Goal: Task Accomplishment & Management: Manage account settings

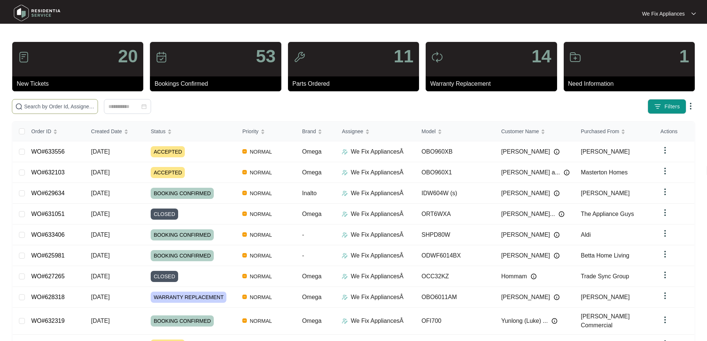
paste input "632381"
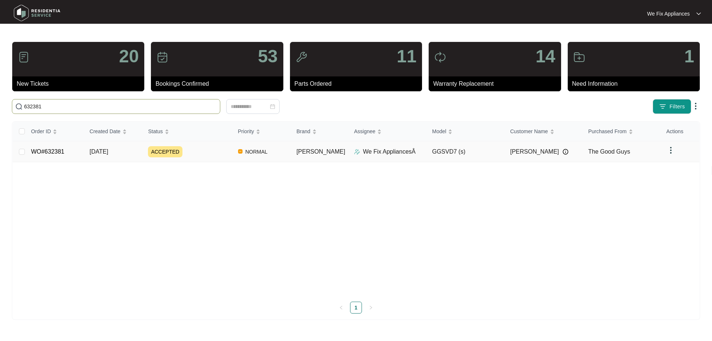
type input "632381"
click at [49, 152] on link "WO#632381" at bounding box center [47, 151] width 33 height 6
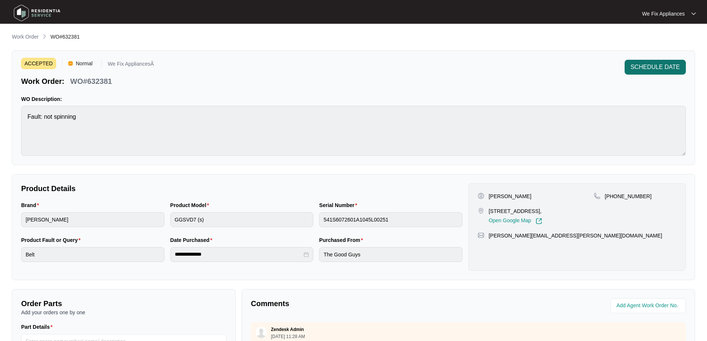
click at [665, 70] on span "SCHEDULE DATE" at bounding box center [654, 67] width 49 height 9
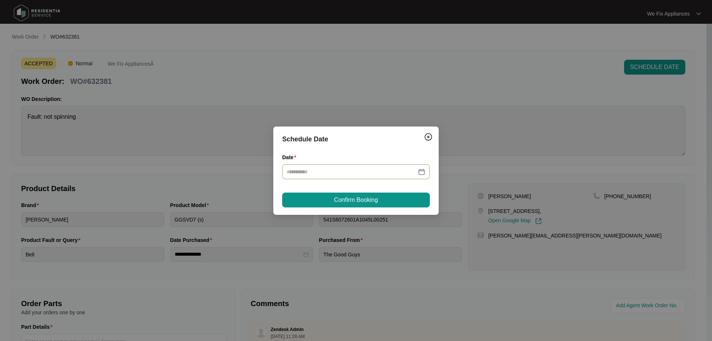
click at [343, 165] on div at bounding box center [356, 171] width 148 height 15
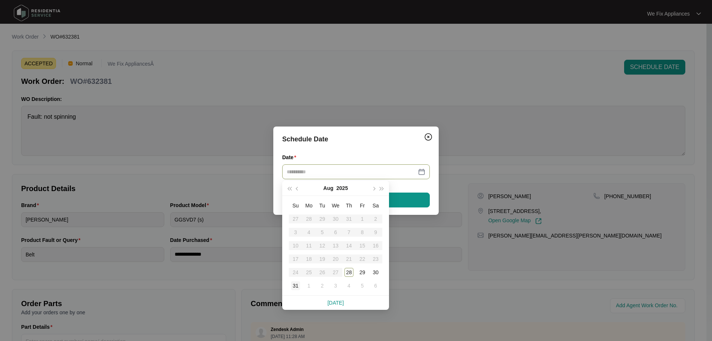
type input "**********"
click at [319, 287] on div "2" at bounding box center [322, 285] width 9 height 9
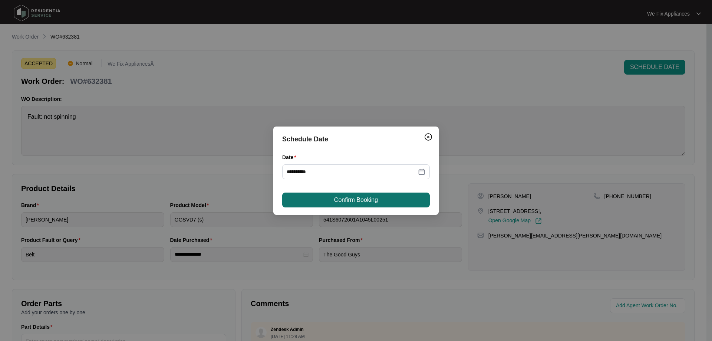
click at [353, 201] on span "Confirm Booking" at bounding box center [356, 199] width 44 height 9
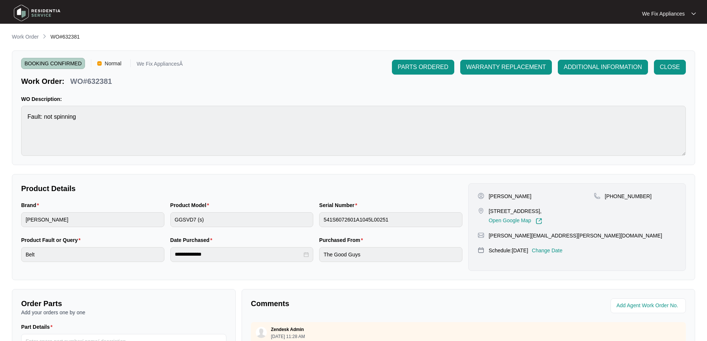
click at [43, 9] on img at bounding box center [37, 13] width 52 height 22
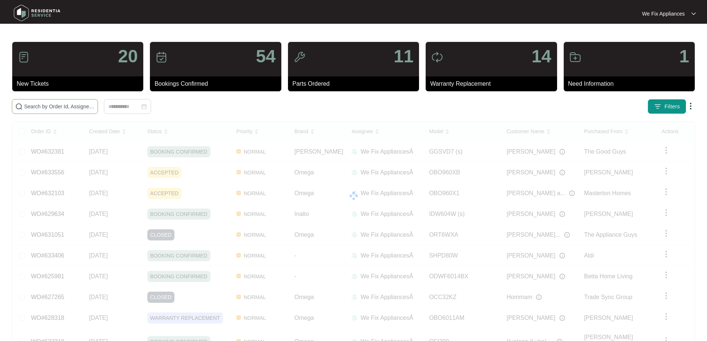
drag, startPoint x: 30, startPoint y: 105, endPoint x: 38, endPoint y: 105, distance: 7.4
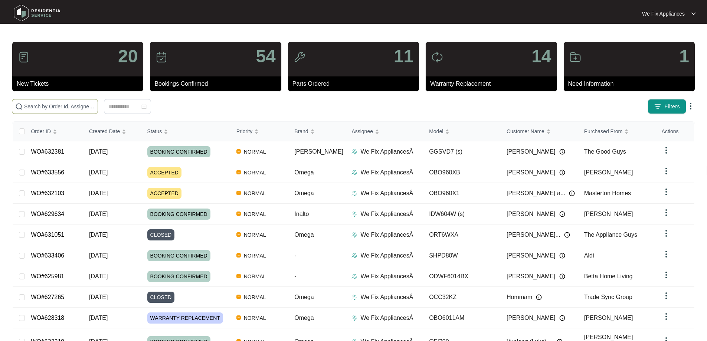
paste input "629634"
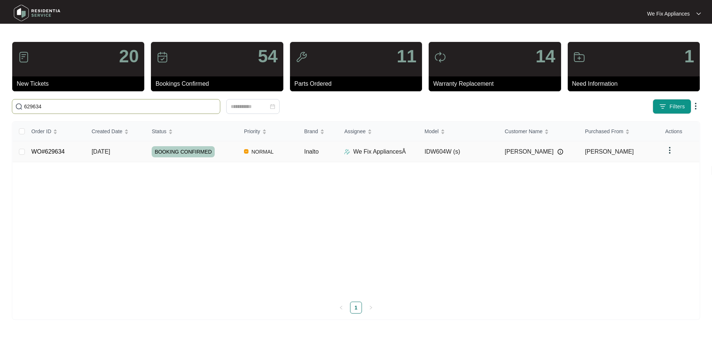
type input "629634"
click at [52, 156] on td "WO#629634" at bounding box center [56, 151] width 60 height 21
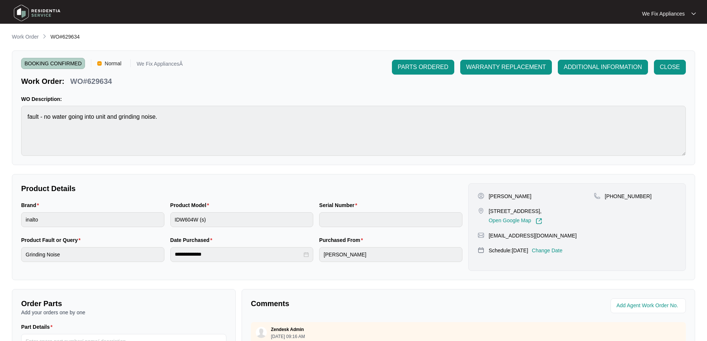
click at [549, 247] on p "Change Date" at bounding box center [547, 250] width 31 height 7
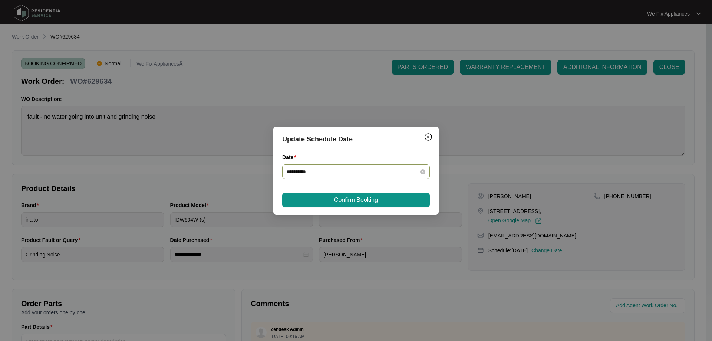
drag, startPoint x: 347, startPoint y: 178, endPoint x: 351, endPoint y: 180, distance: 4.0
click at [349, 175] on input "**********" at bounding box center [352, 172] width 130 height 8
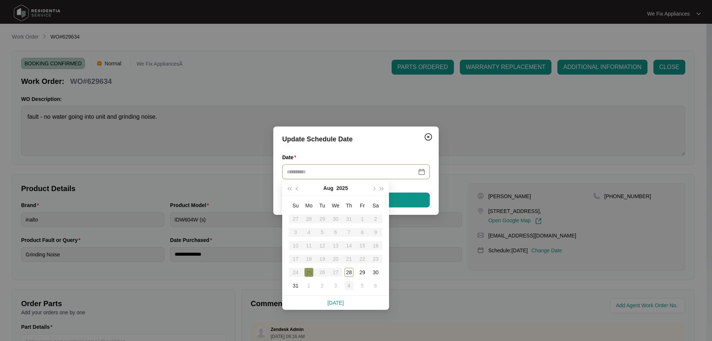
click at [349, 281] on div "4" at bounding box center [349, 285] width 9 height 9
type input "**********"
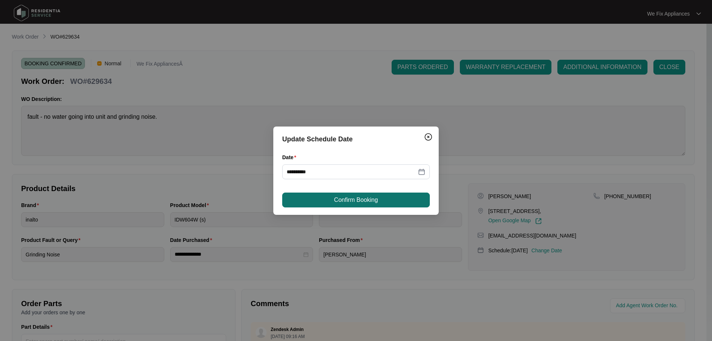
click at [365, 200] on span "Confirm Booking" at bounding box center [356, 199] width 44 height 9
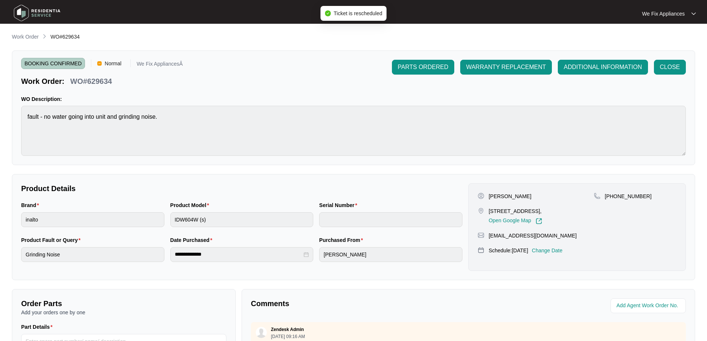
click at [45, 10] on img at bounding box center [37, 13] width 52 height 22
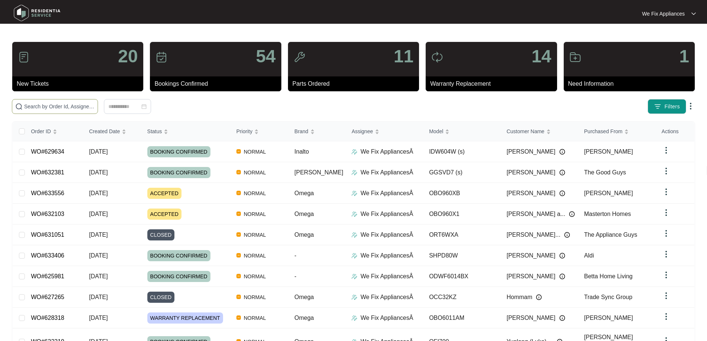
paste input "633476"
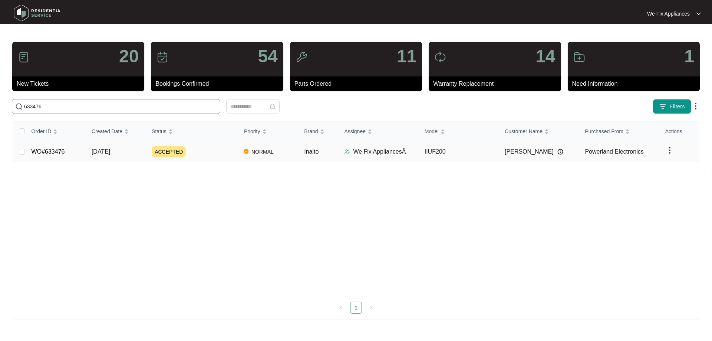
type input "633476"
click at [56, 154] on link "WO#633476" at bounding box center [48, 151] width 33 height 6
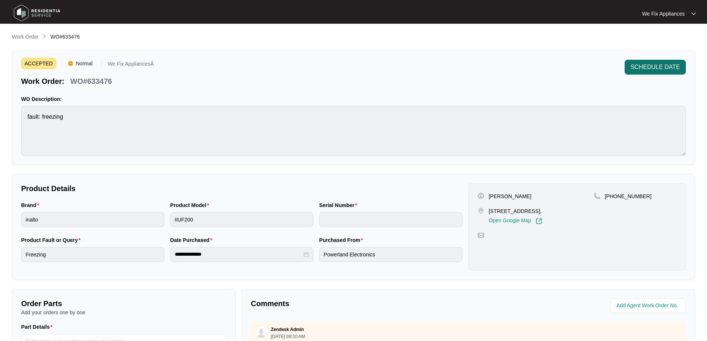
click at [673, 65] on span "SCHEDULE DATE" at bounding box center [654, 67] width 49 height 9
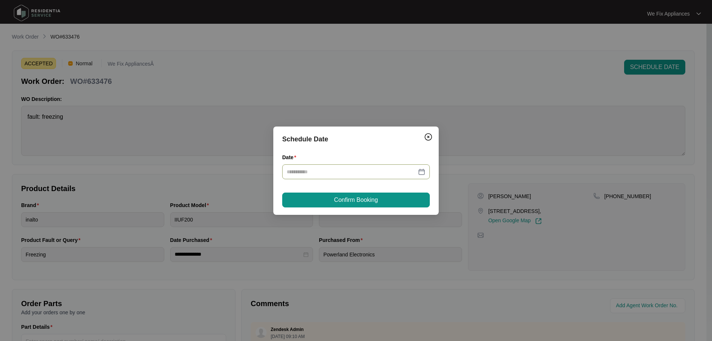
click at [347, 173] on input "Date" at bounding box center [352, 172] width 130 height 8
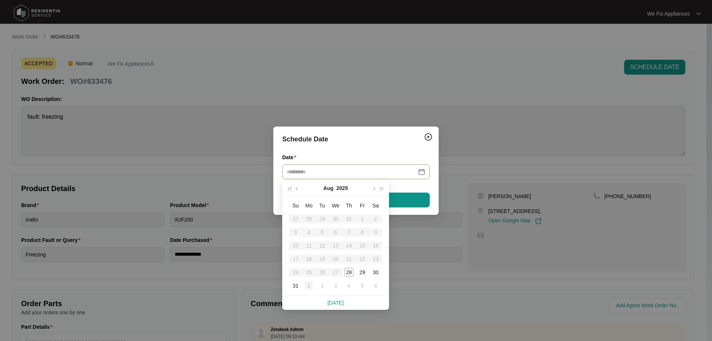
type input "**********"
click at [308, 284] on div "1" at bounding box center [309, 285] width 9 height 9
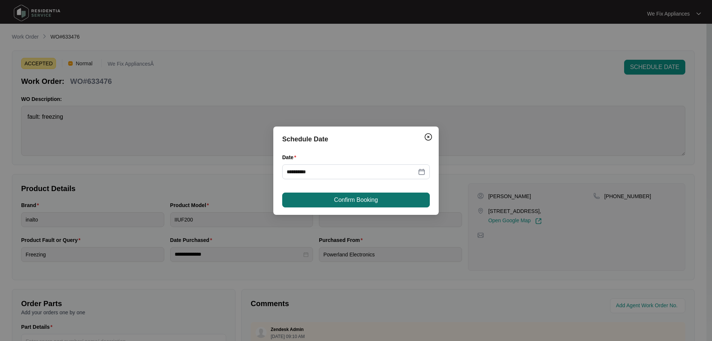
click at [358, 205] on button "Confirm Booking" at bounding box center [356, 199] width 148 height 15
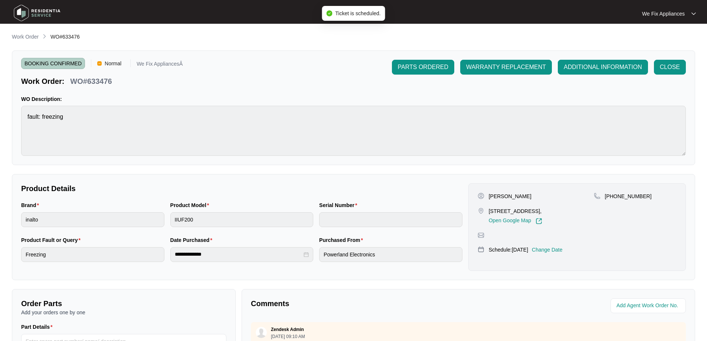
click at [40, 10] on img at bounding box center [37, 13] width 52 height 22
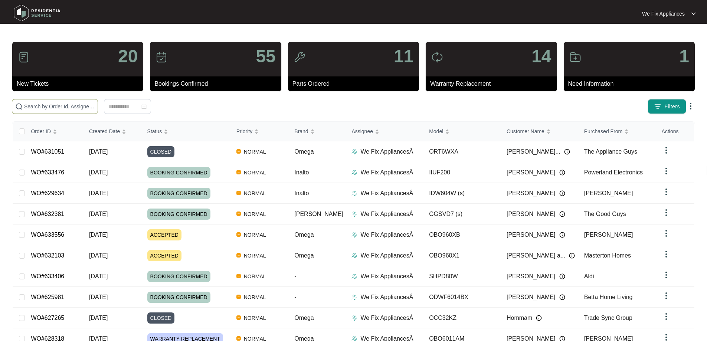
paste input "633481"
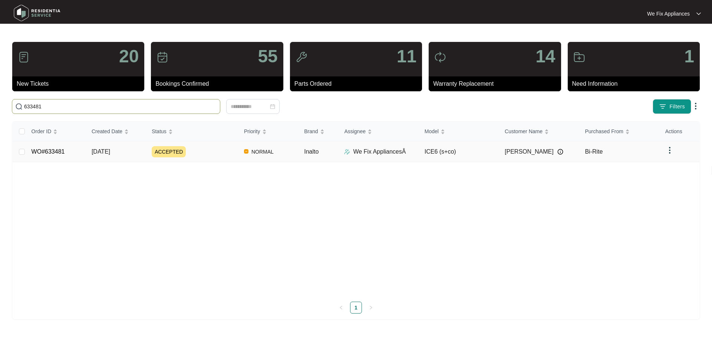
type input "633481"
click at [58, 155] on link "WO#633481" at bounding box center [48, 151] width 33 height 6
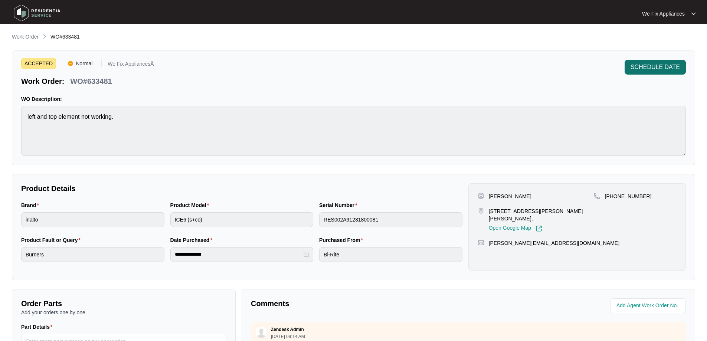
click at [672, 65] on span "SCHEDULE DATE" at bounding box center [654, 67] width 49 height 9
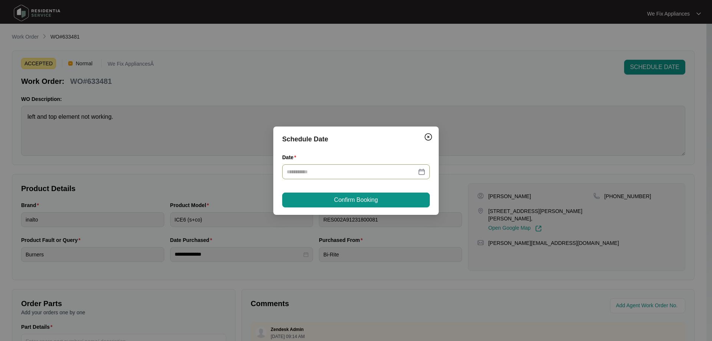
click at [320, 175] on input "Date" at bounding box center [352, 172] width 130 height 8
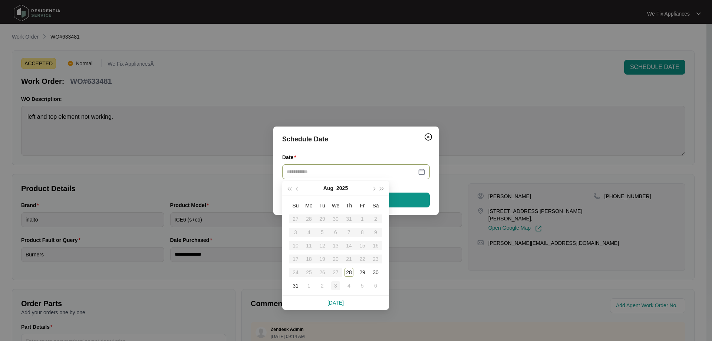
type input "**********"
click at [336, 284] on div "3" at bounding box center [335, 285] width 9 height 9
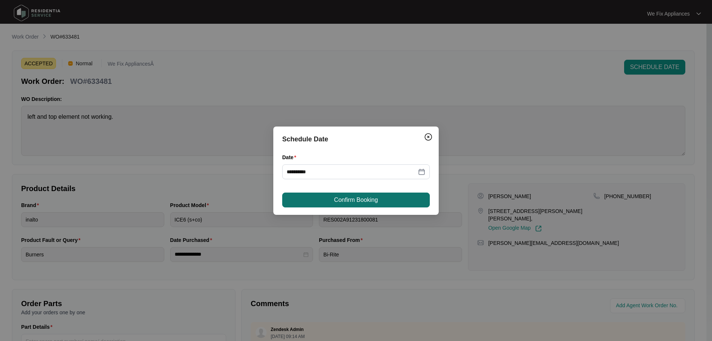
click at [379, 198] on button "Confirm Booking" at bounding box center [356, 199] width 148 height 15
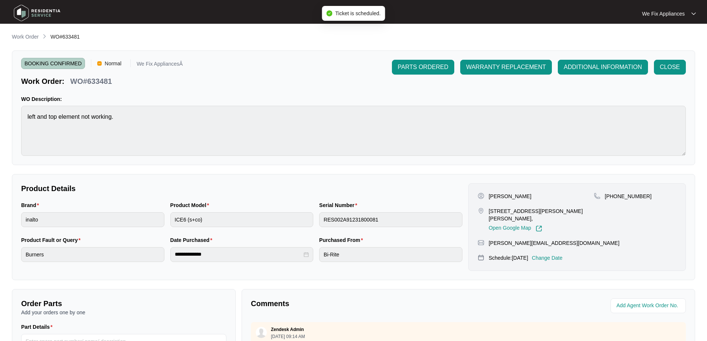
click at [49, 12] on img at bounding box center [37, 13] width 52 height 22
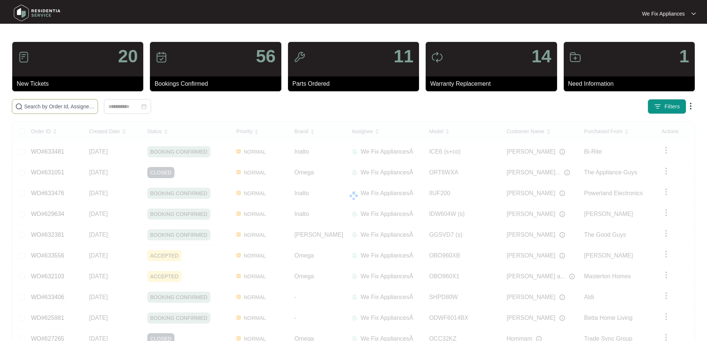
paste input "632381"
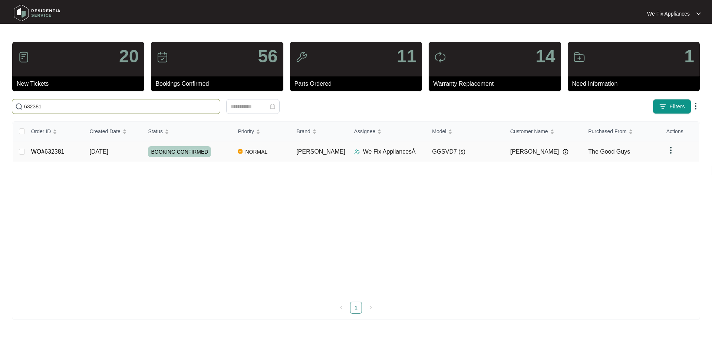
type input "632381"
click at [55, 154] on link "WO#632381" at bounding box center [47, 151] width 33 height 6
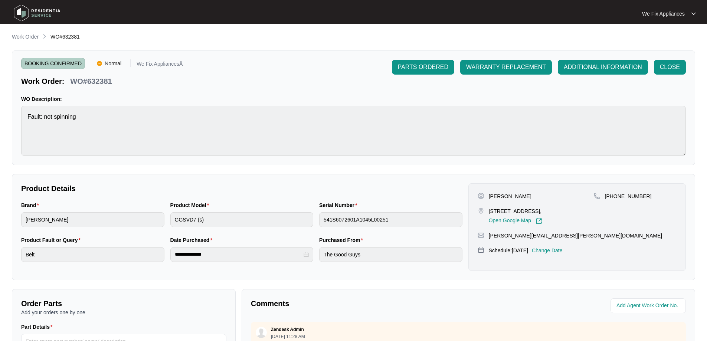
click at [45, 13] on img at bounding box center [37, 13] width 52 height 22
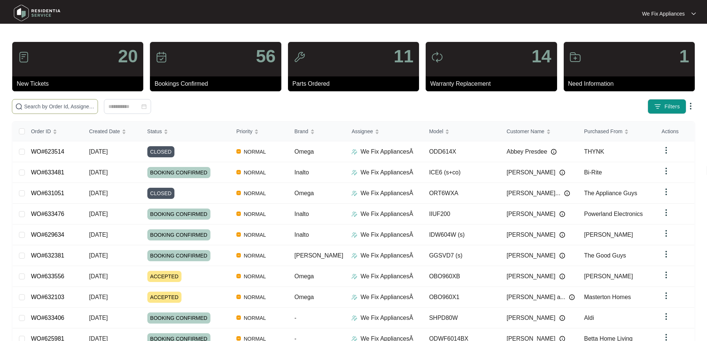
paste input "632103"
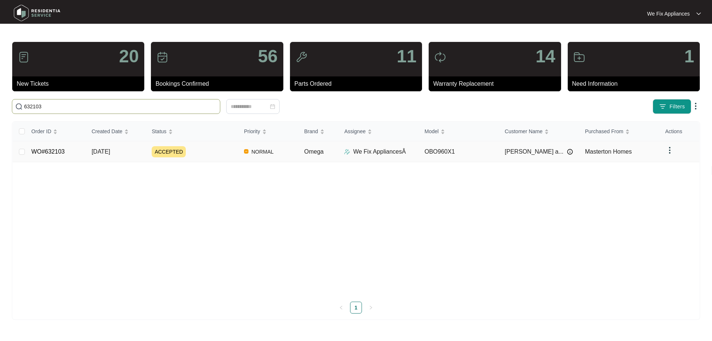
type input "632103"
click at [48, 151] on link "WO#632103" at bounding box center [48, 151] width 33 height 6
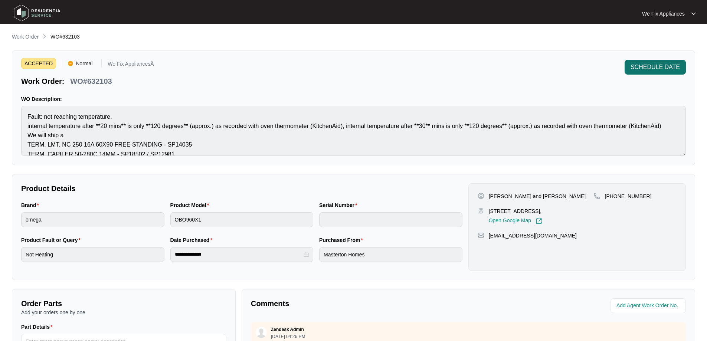
click at [675, 63] on span "SCHEDULE DATE" at bounding box center [654, 67] width 49 height 9
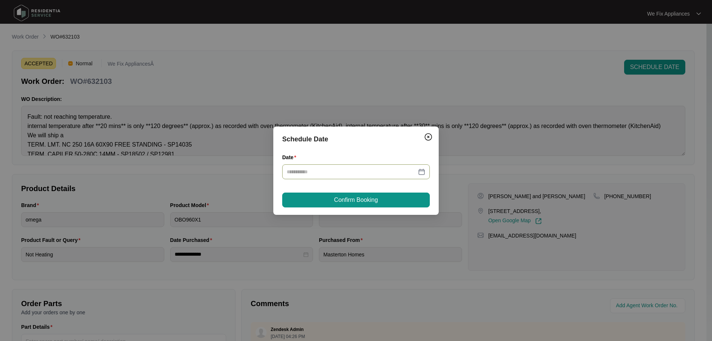
click at [388, 169] on input "Date" at bounding box center [352, 172] width 130 height 8
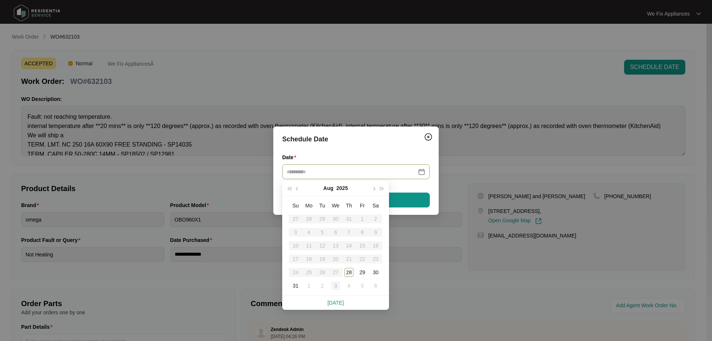
type input "**********"
click at [351, 289] on div "4" at bounding box center [349, 285] width 9 height 9
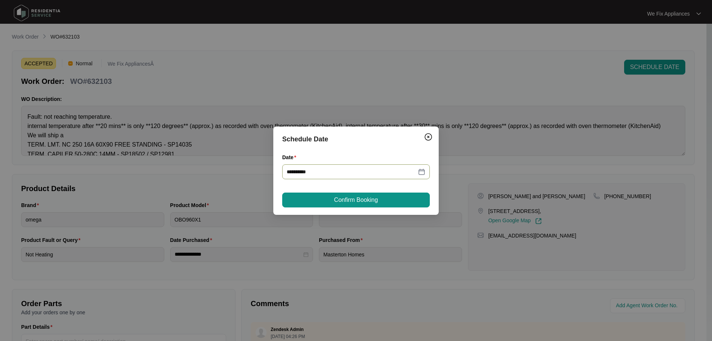
type input "**********"
click at [383, 198] on button "Confirm Booking" at bounding box center [356, 199] width 148 height 15
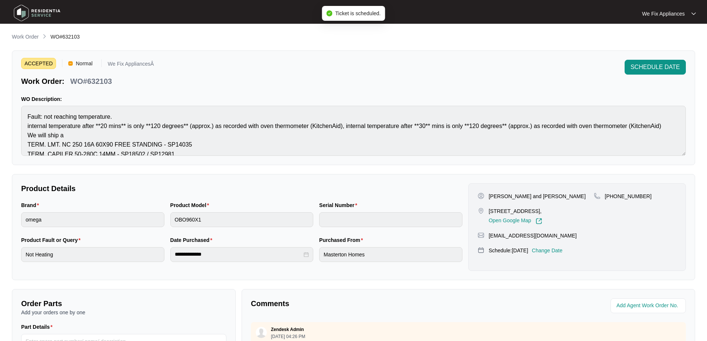
click at [28, 8] on img at bounding box center [37, 13] width 52 height 22
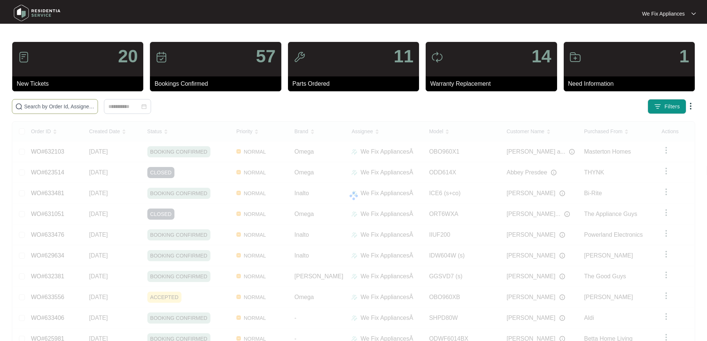
paste input "630742"
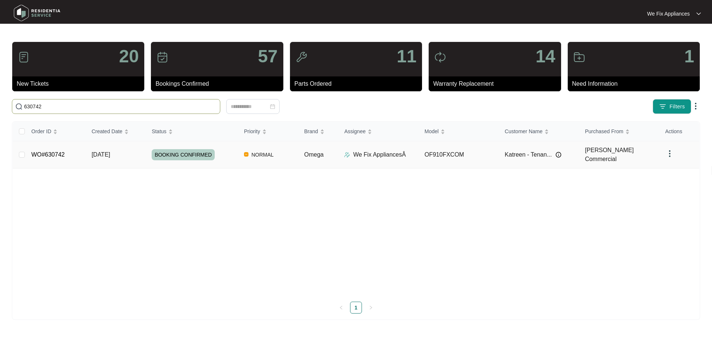
type input "630742"
click at [55, 151] on link "WO#630742" at bounding box center [48, 154] width 33 height 6
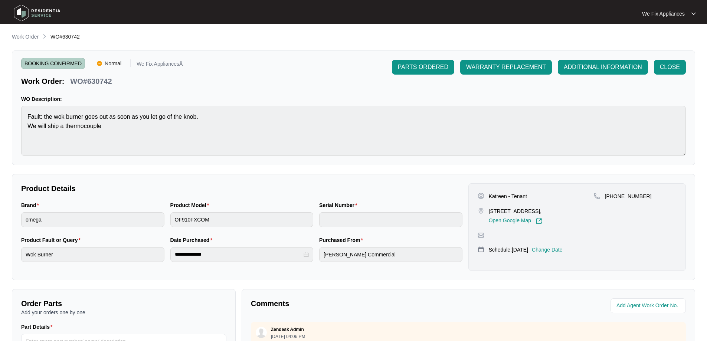
click at [562, 246] on p "Change Date" at bounding box center [547, 249] width 31 height 7
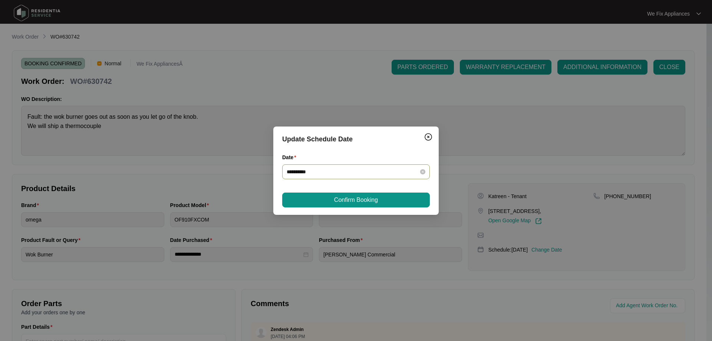
click at [332, 172] on input "**********" at bounding box center [352, 172] width 130 height 8
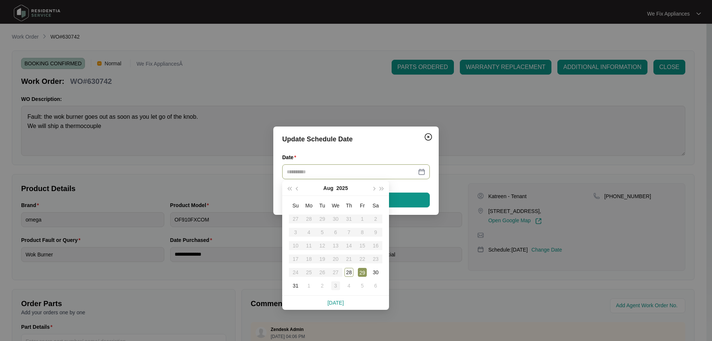
click at [338, 285] on div "3" at bounding box center [335, 285] width 9 height 9
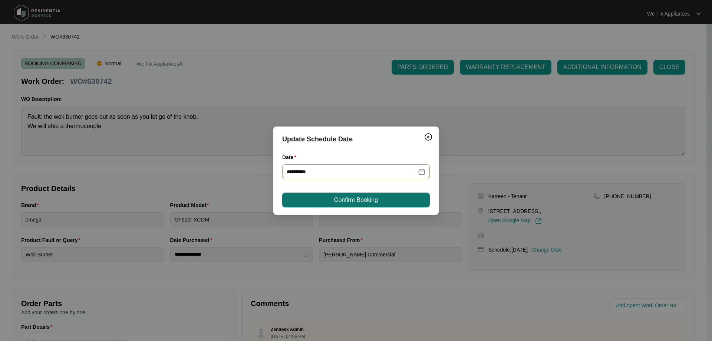
type input "**********"
click at [374, 198] on span "Confirm Booking" at bounding box center [356, 199] width 44 height 9
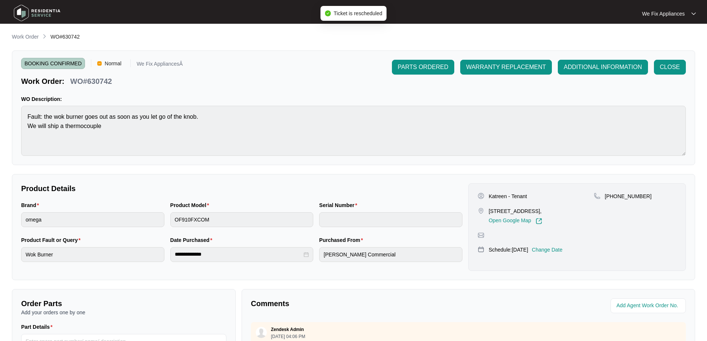
scroll to position [151, 0]
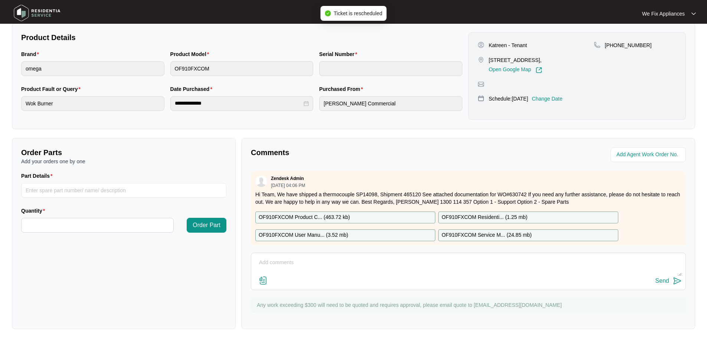
click at [340, 263] on textarea at bounding box center [468, 266] width 427 height 19
type textarea "Hi team, just fyi - custoemr cancelled tomorrows booking rebooked for next week…"
click at [665, 281] on div "Send" at bounding box center [662, 280] width 14 height 7
click at [46, 10] on img at bounding box center [37, 13] width 52 height 22
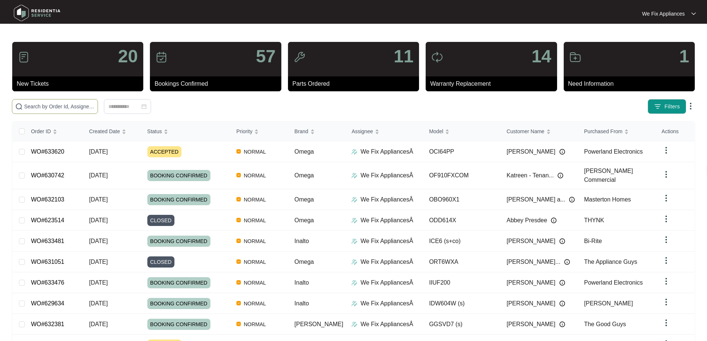
paste input "630742"
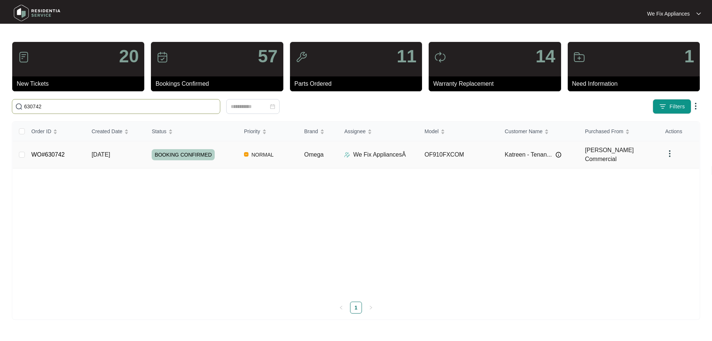
type input "630742"
click at [52, 151] on link "WO#630742" at bounding box center [48, 154] width 33 height 6
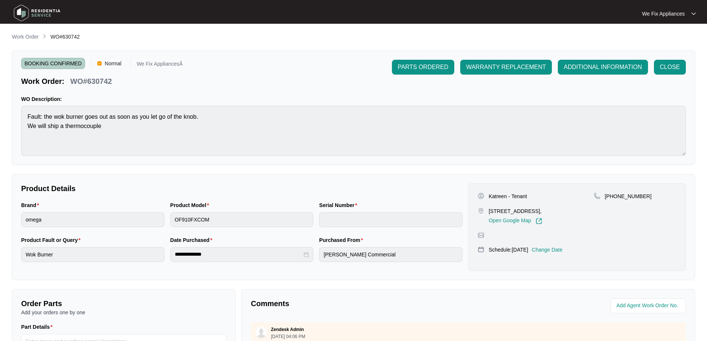
click at [39, 11] on img at bounding box center [37, 13] width 52 height 22
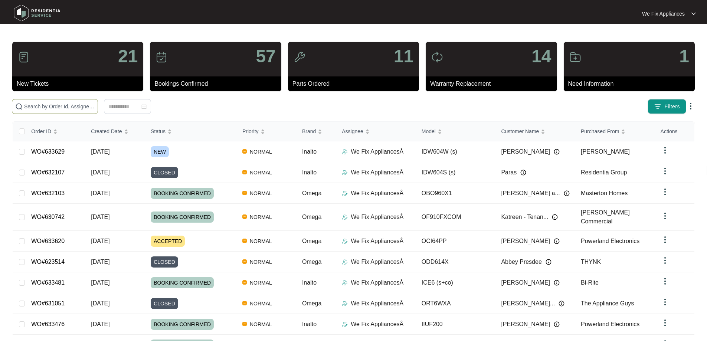
paste input "633620"
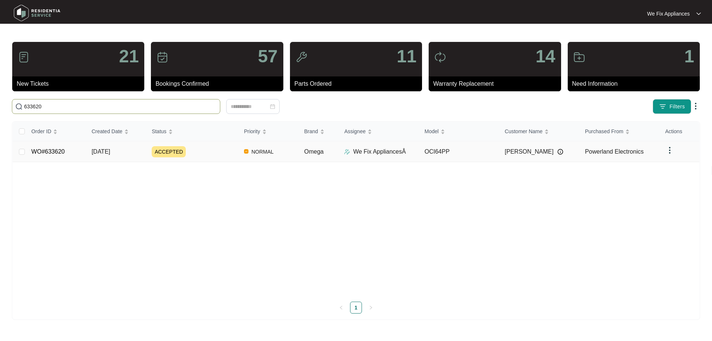
type input "633620"
click at [52, 150] on link "WO#633620" at bounding box center [48, 151] width 33 height 6
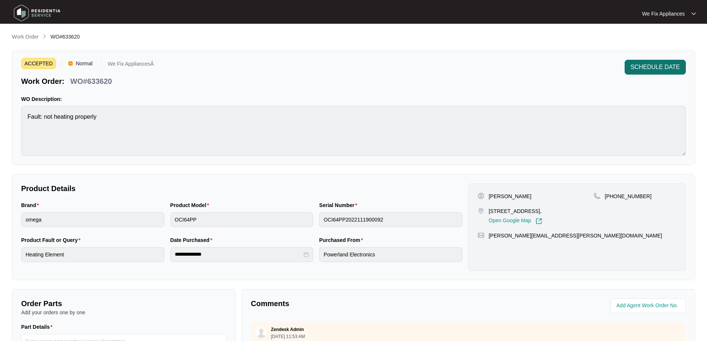
click at [660, 64] on span "SCHEDULE DATE" at bounding box center [654, 67] width 49 height 9
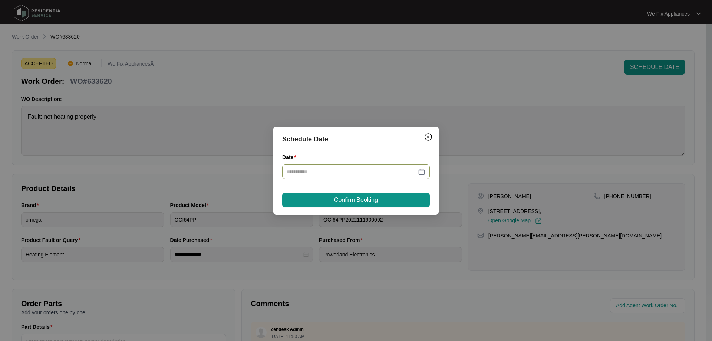
click at [303, 175] on input "Date" at bounding box center [352, 172] width 130 height 8
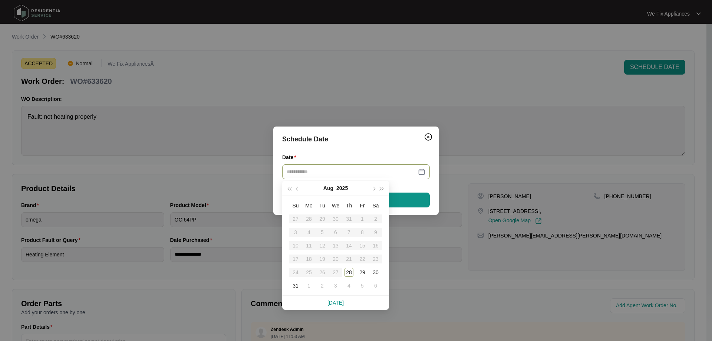
type input "**********"
click at [335, 285] on div "3" at bounding box center [335, 285] width 9 height 9
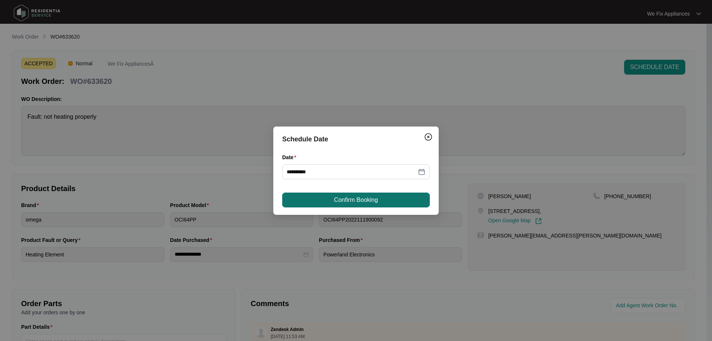
click at [338, 193] on button "Confirm Booking" at bounding box center [356, 199] width 148 height 15
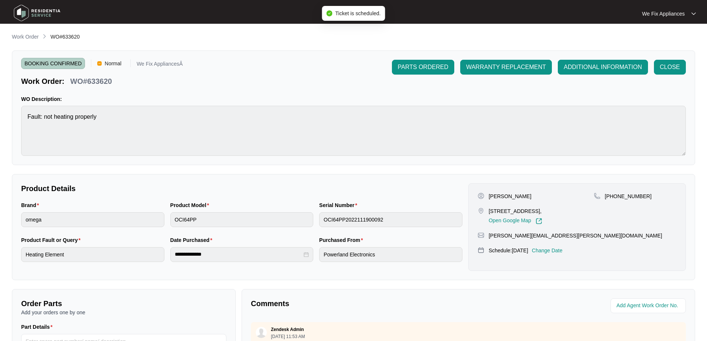
click at [33, 11] on img at bounding box center [37, 13] width 52 height 22
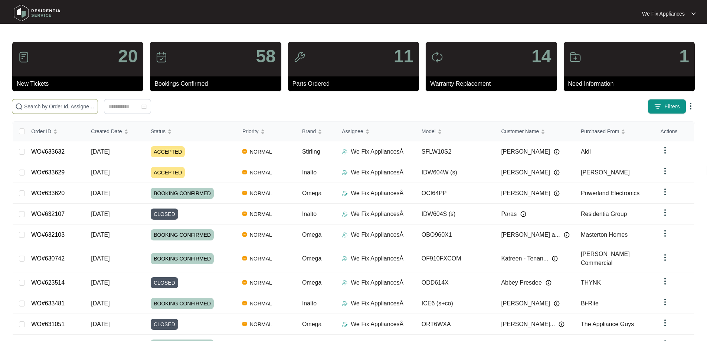
paste input "633632"
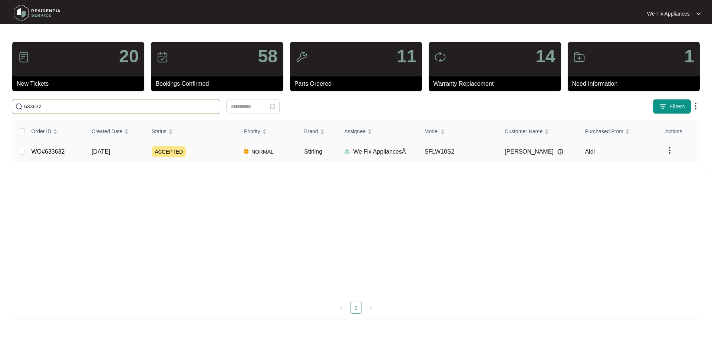
type input "633632"
click at [50, 151] on link "WO#633632" at bounding box center [48, 151] width 33 height 6
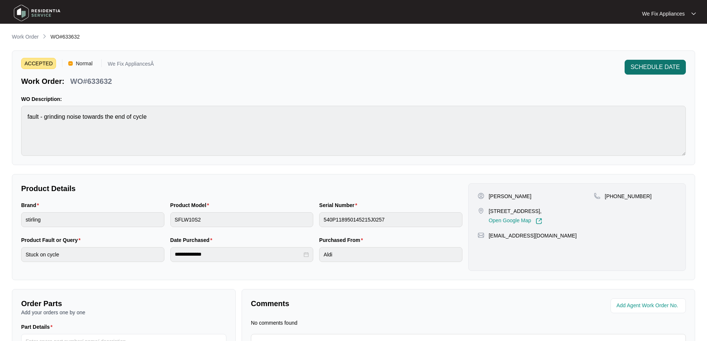
click at [651, 70] on span "SCHEDULE DATE" at bounding box center [654, 67] width 49 height 9
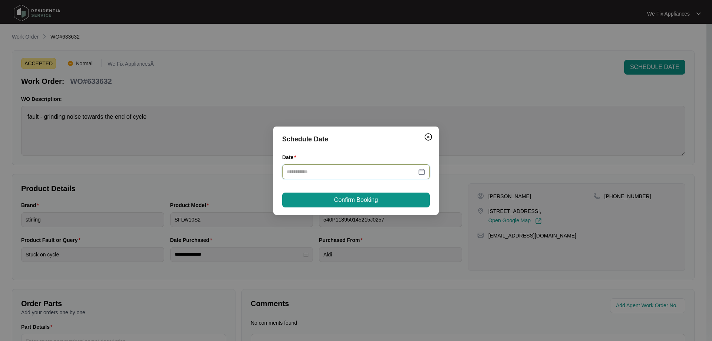
click at [316, 169] on input "Date" at bounding box center [352, 172] width 130 height 8
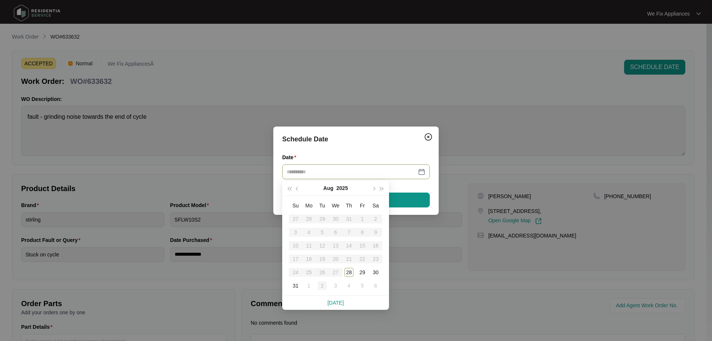
click at [322, 287] on div "2" at bounding box center [322, 285] width 9 height 9
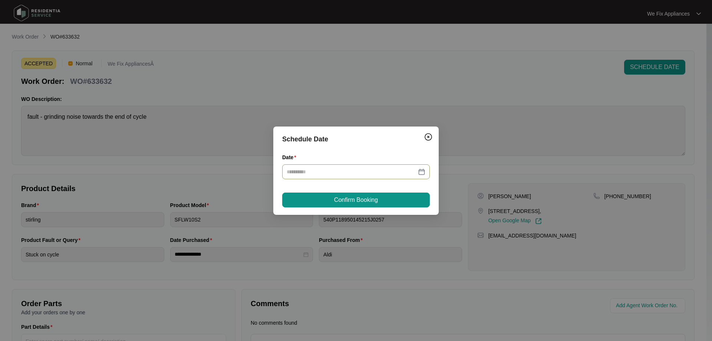
type input "**********"
click at [353, 201] on span "Confirm Booking" at bounding box center [356, 199] width 44 height 9
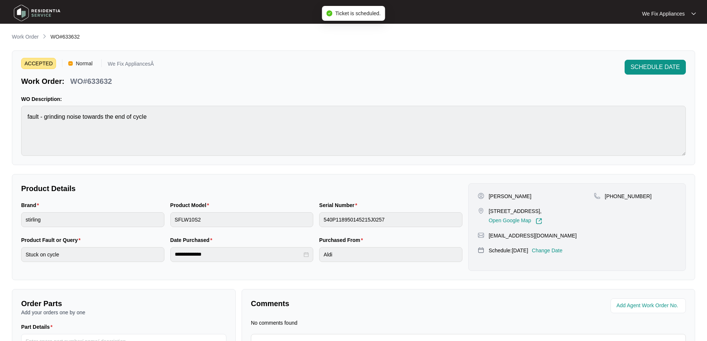
click at [52, 12] on img at bounding box center [37, 13] width 52 height 22
